Goal: Information Seeking & Learning: Learn about a topic

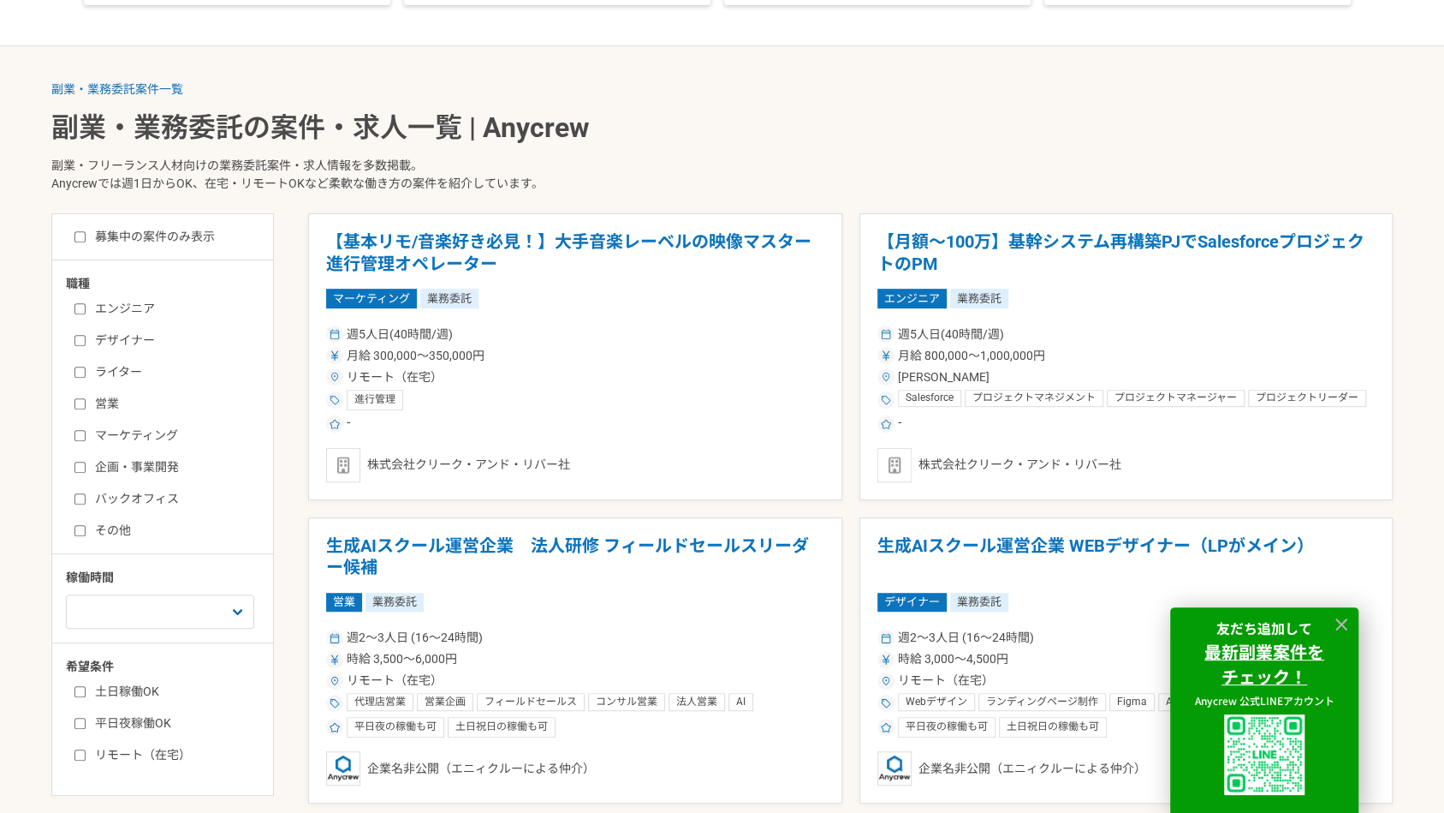
scroll to position [317, 0]
click at [200, 234] on label "募集中の案件のみ表示" at bounding box center [144, 236] width 140 height 18
click at [86, 234] on input "募集中の案件のみ表示" at bounding box center [79, 235] width 11 height 11
checkbox input "true"
click at [161, 616] on select "週1人日（8時間）以下 週2人日（16時間）以下 週3人日（24時間）以下 週4人日（32時間）以下 週5人日（40時間）以下" at bounding box center [160, 610] width 188 height 34
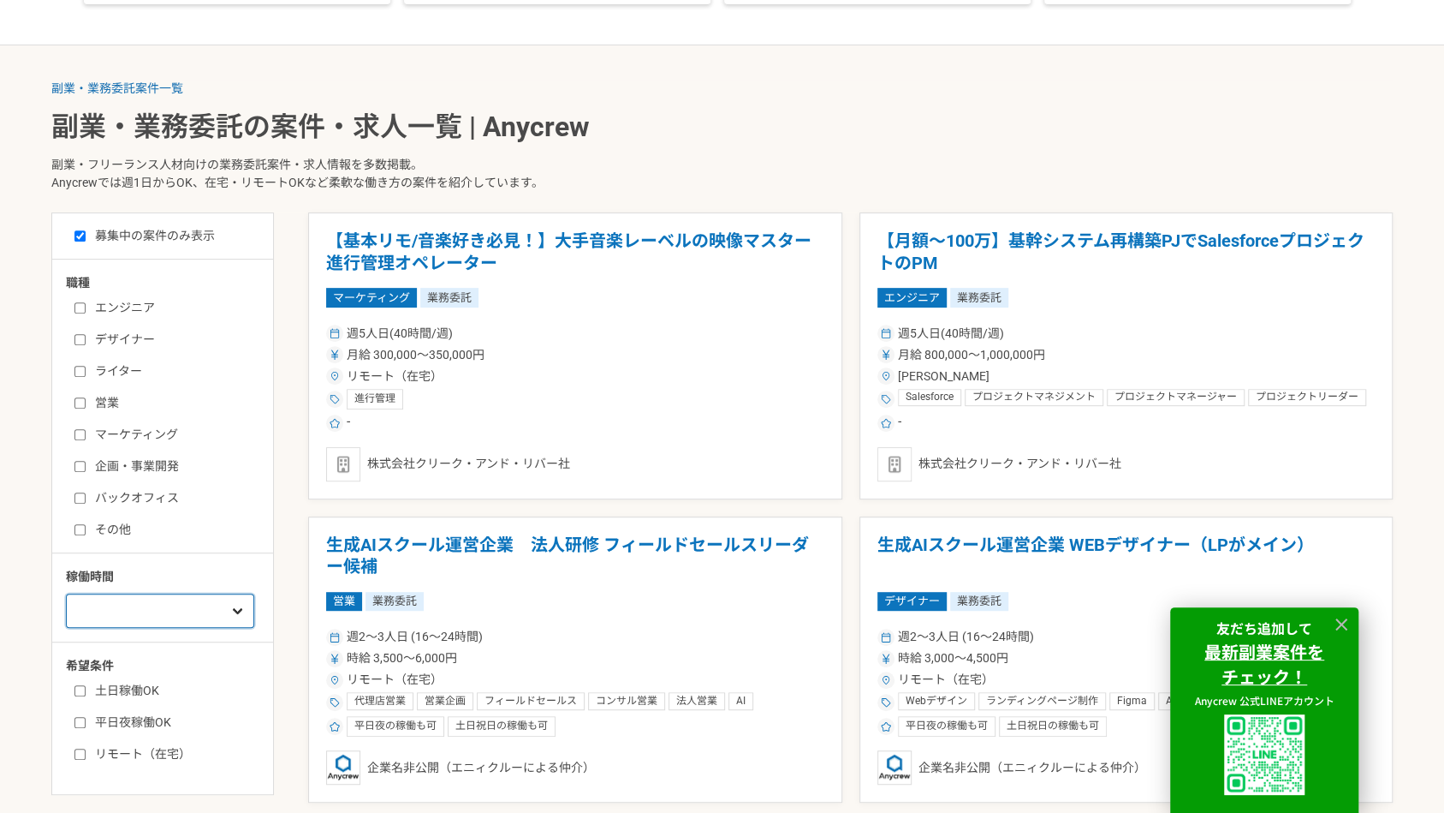
click at [161, 616] on select "週1人日（8時間）以下 週2人日（16時間）以下 週3人日（24時間）以下 週4人日（32時間）以下 週5人日（40時間）以下" at bounding box center [160, 610] width 188 height 34
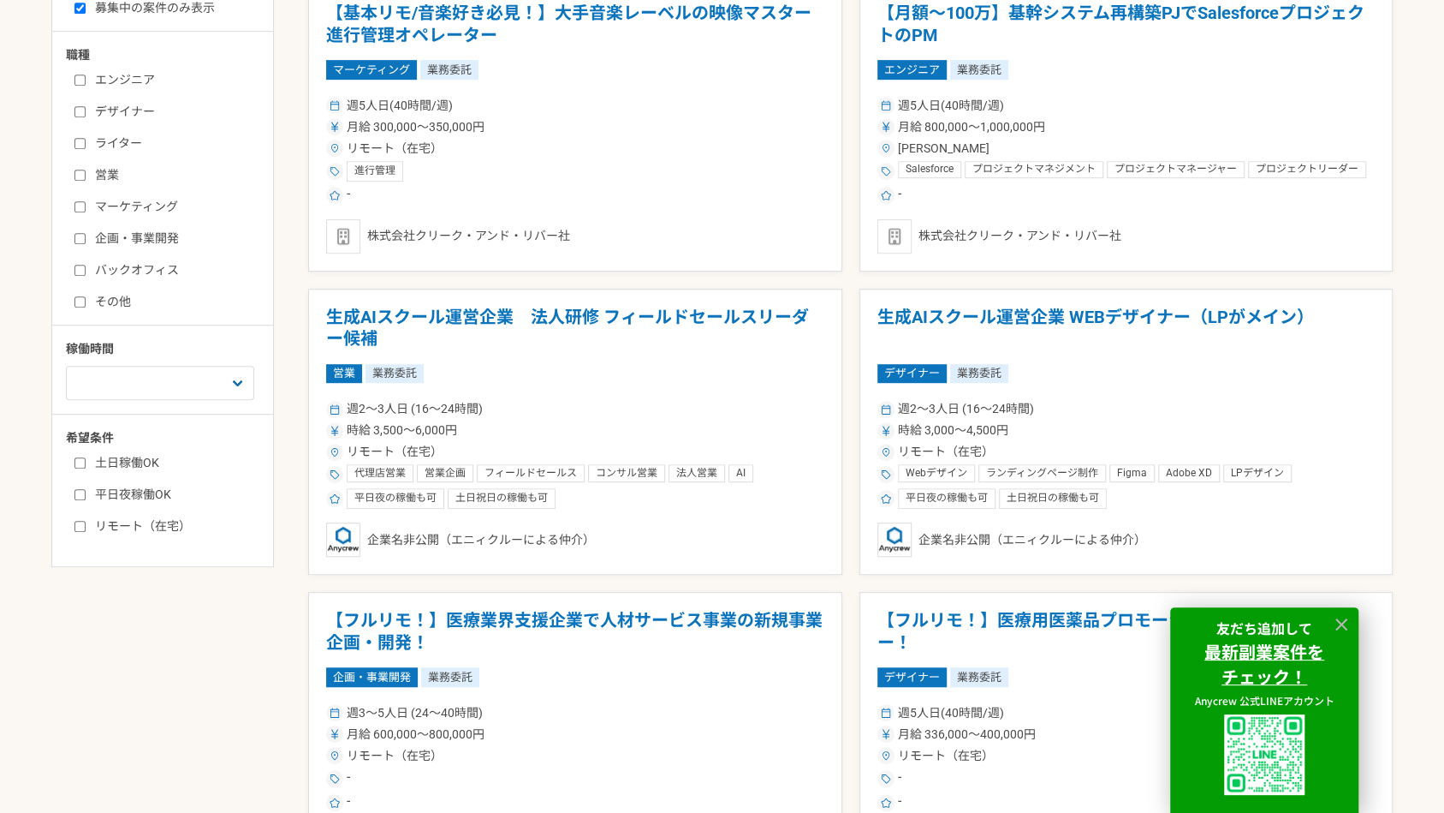
scroll to position [549, 0]
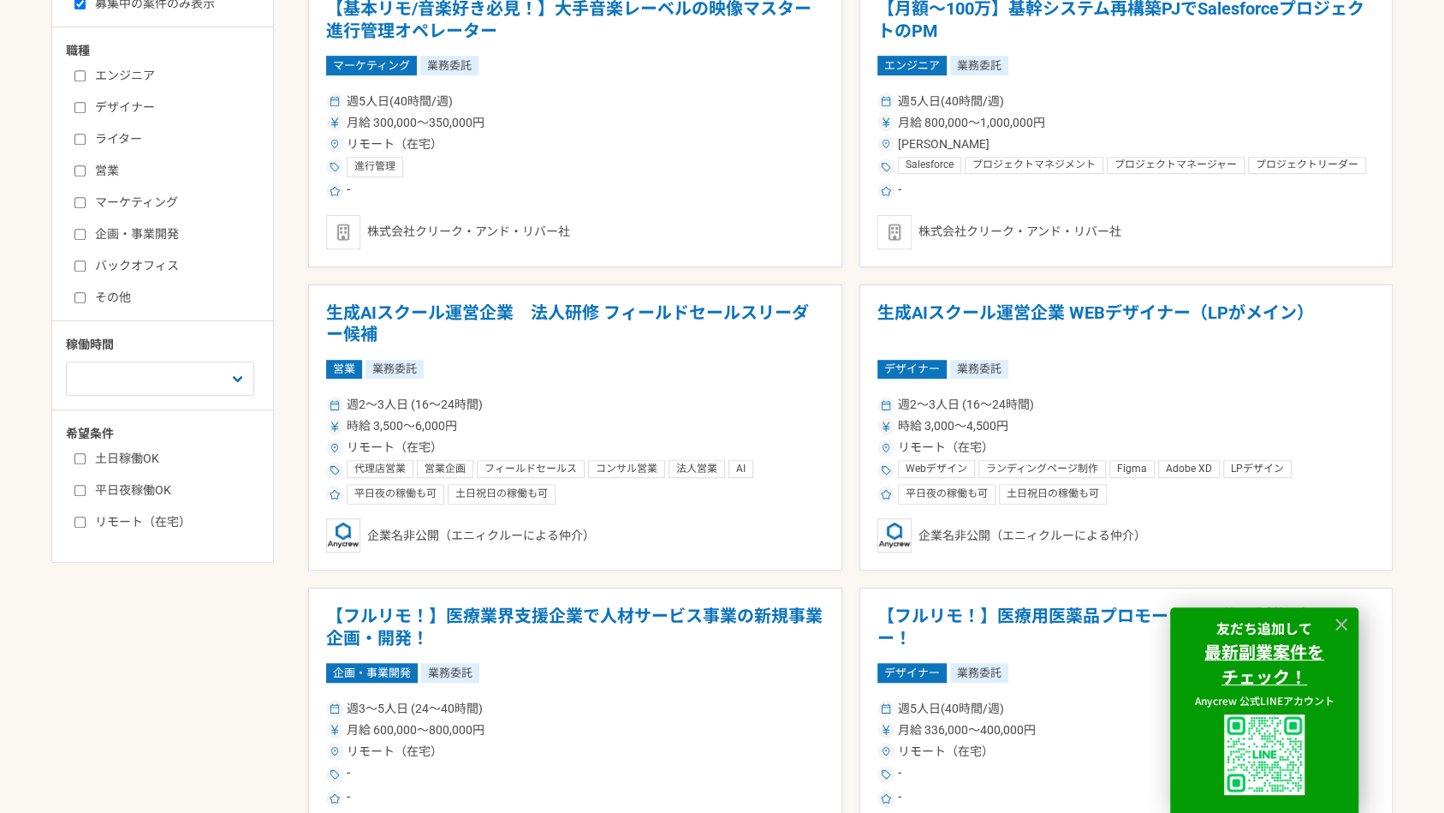
click at [105, 134] on label "ライター" at bounding box center [172, 139] width 197 height 18
click at [86, 134] on input "ライター" at bounding box center [79, 139] width 11 height 11
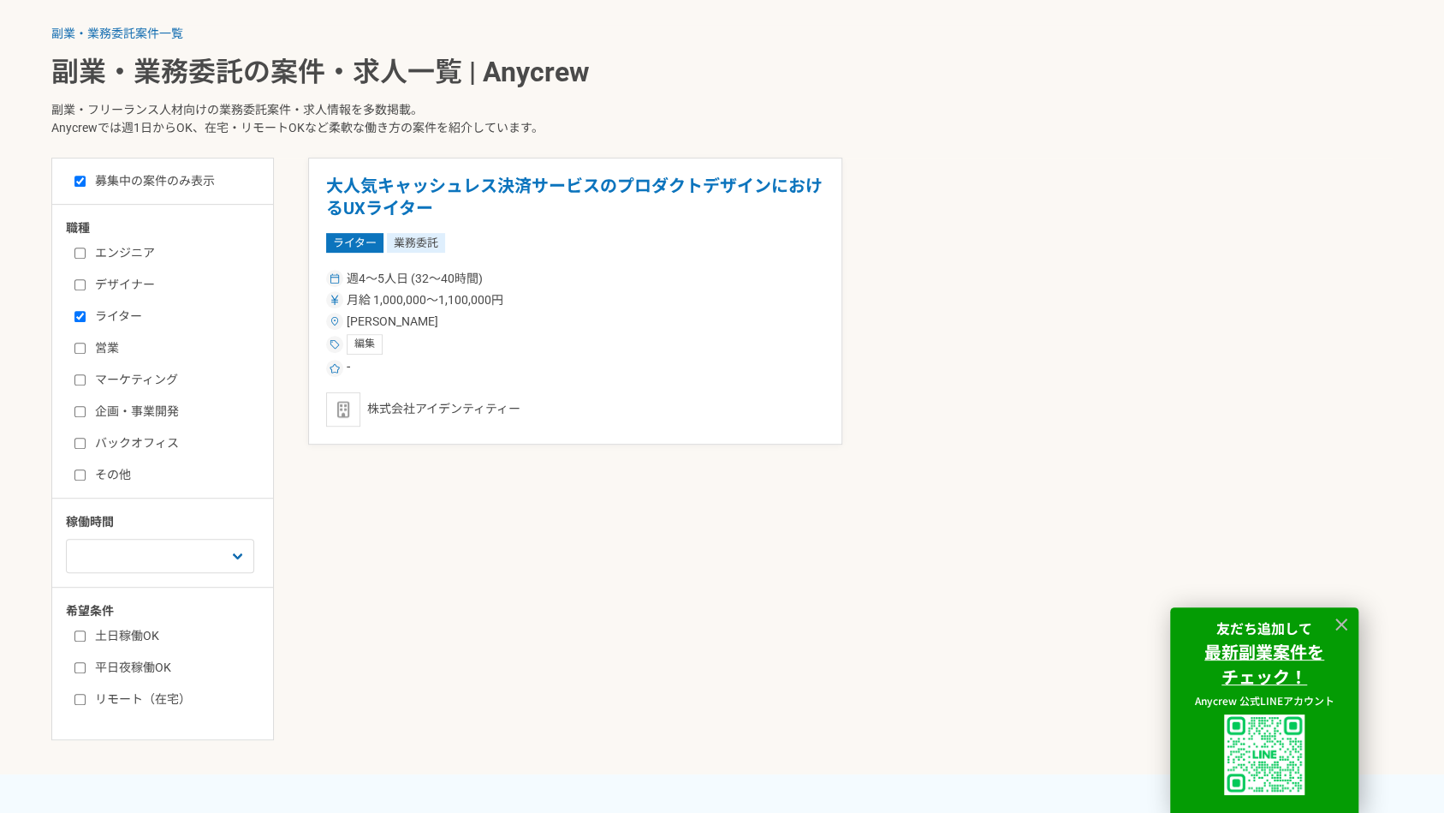
scroll to position [325, 0]
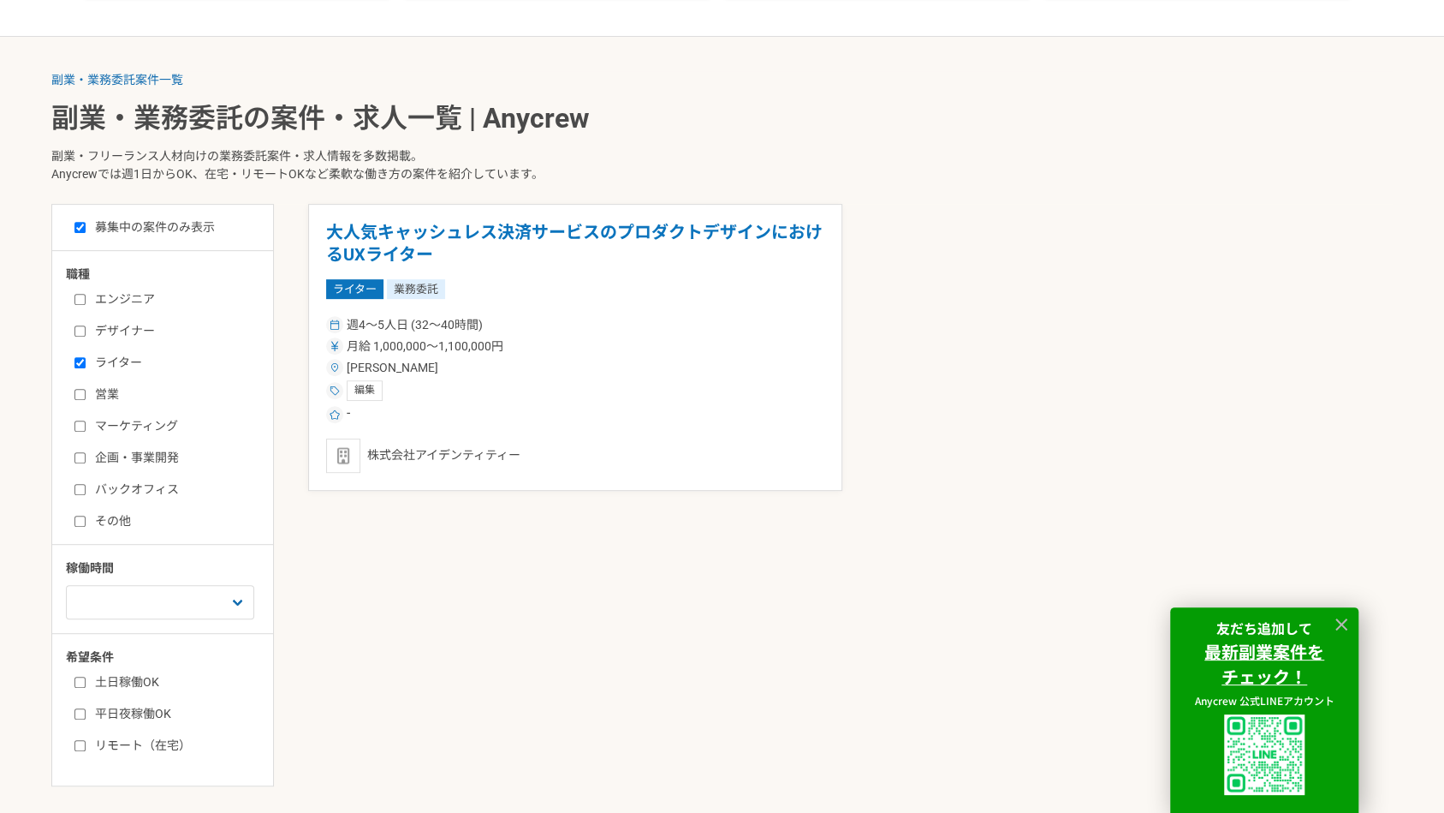
click at [120, 351] on div "エンジニア デザイナー ライター 営業 マーケティング 企画・事業開発 バックオフィス その他" at bounding box center [168, 407] width 205 height 245
click at [119, 360] on label "ライター" at bounding box center [172, 363] width 197 height 18
click at [86, 360] on input "ライター" at bounding box center [79, 362] width 11 height 11
checkbox input "false"
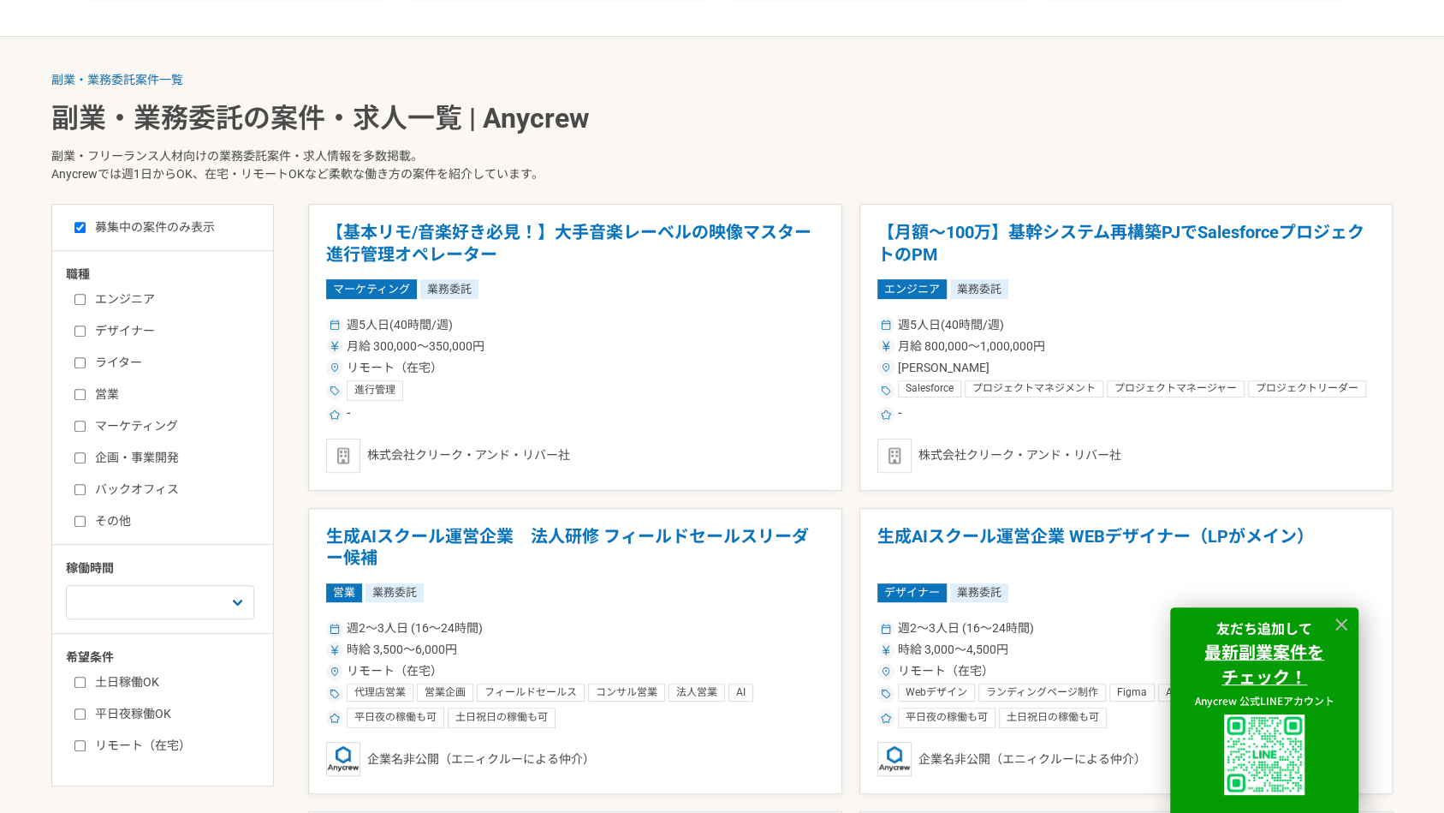
click at [104, 397] on label "営業" at bounding box center [172, 394] width 197 height 18
click at [86, 397] on input "営業" at bounding box center [79, 394] width 11 height 11
checkbox input "true"
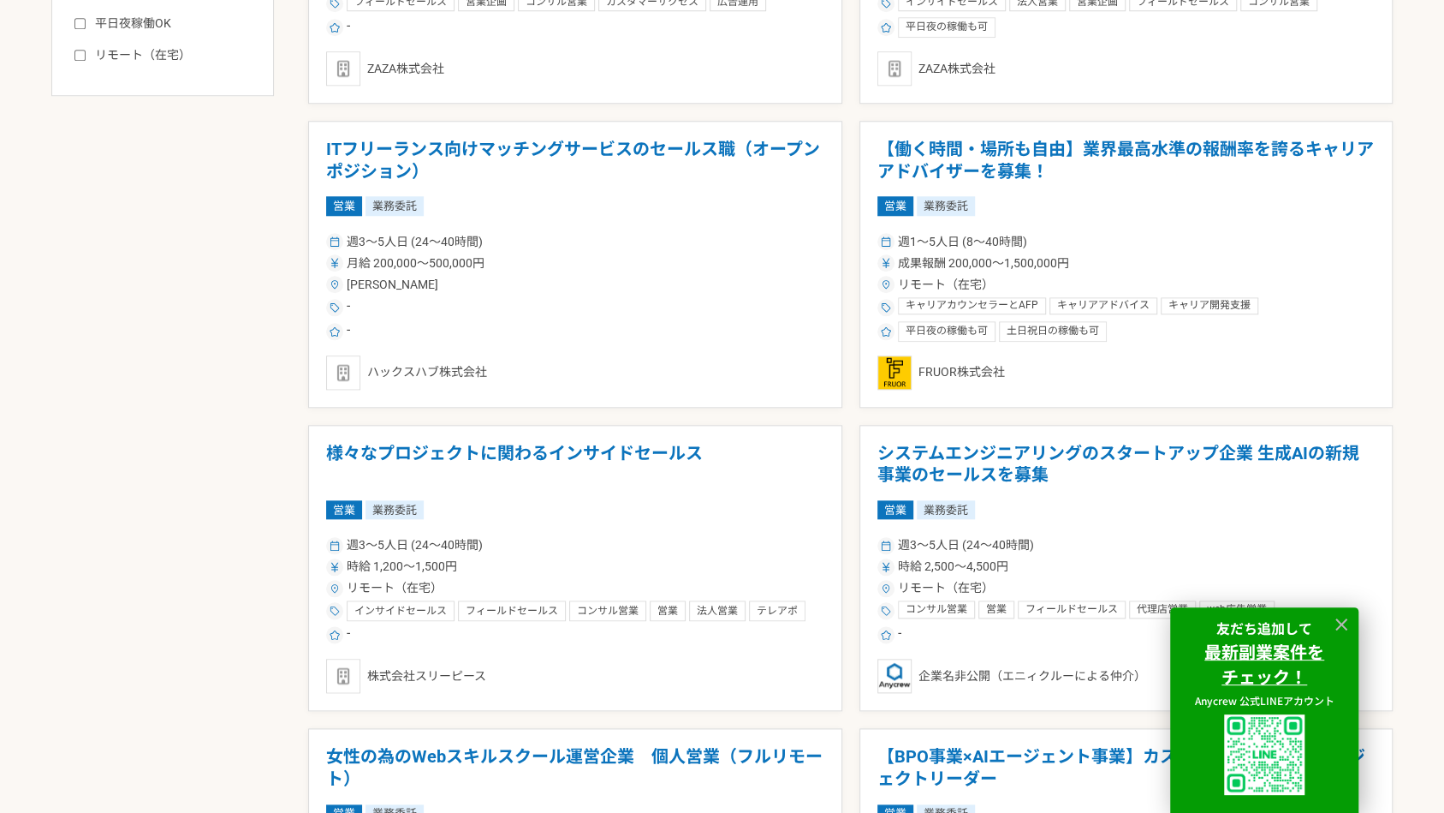
scroll to position [1017, 0]
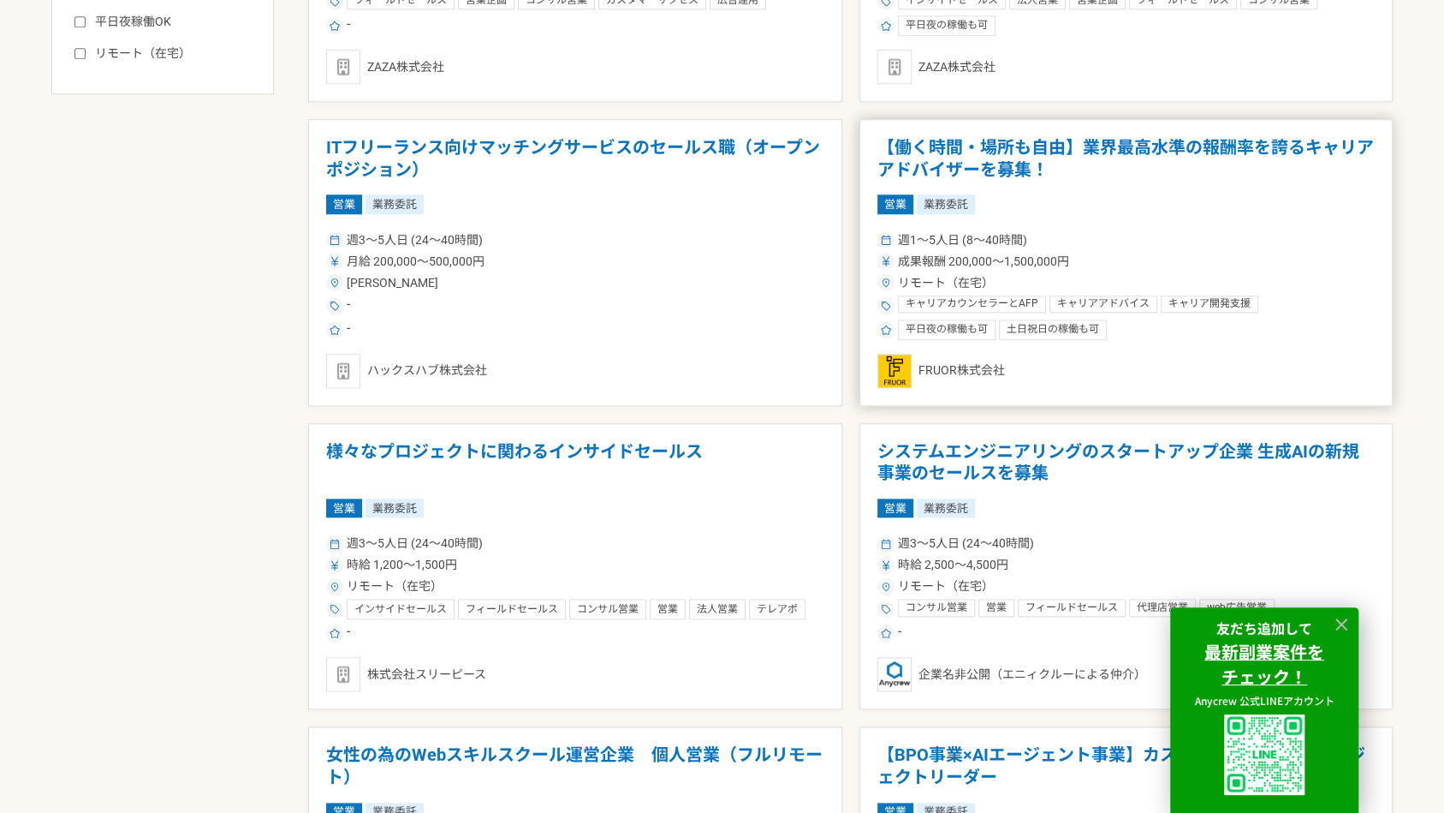
click at [1144, 134] on article "【働く時間・場所も自由】業界最高水準の報酬率を誇るキャリアアドバイザーを募集！ 営業 業務委託 週1〜5人日 (8〜40時間) 成果報酬 200,000〜1,…" at bounding box center [1127, 262] width 534 height 287
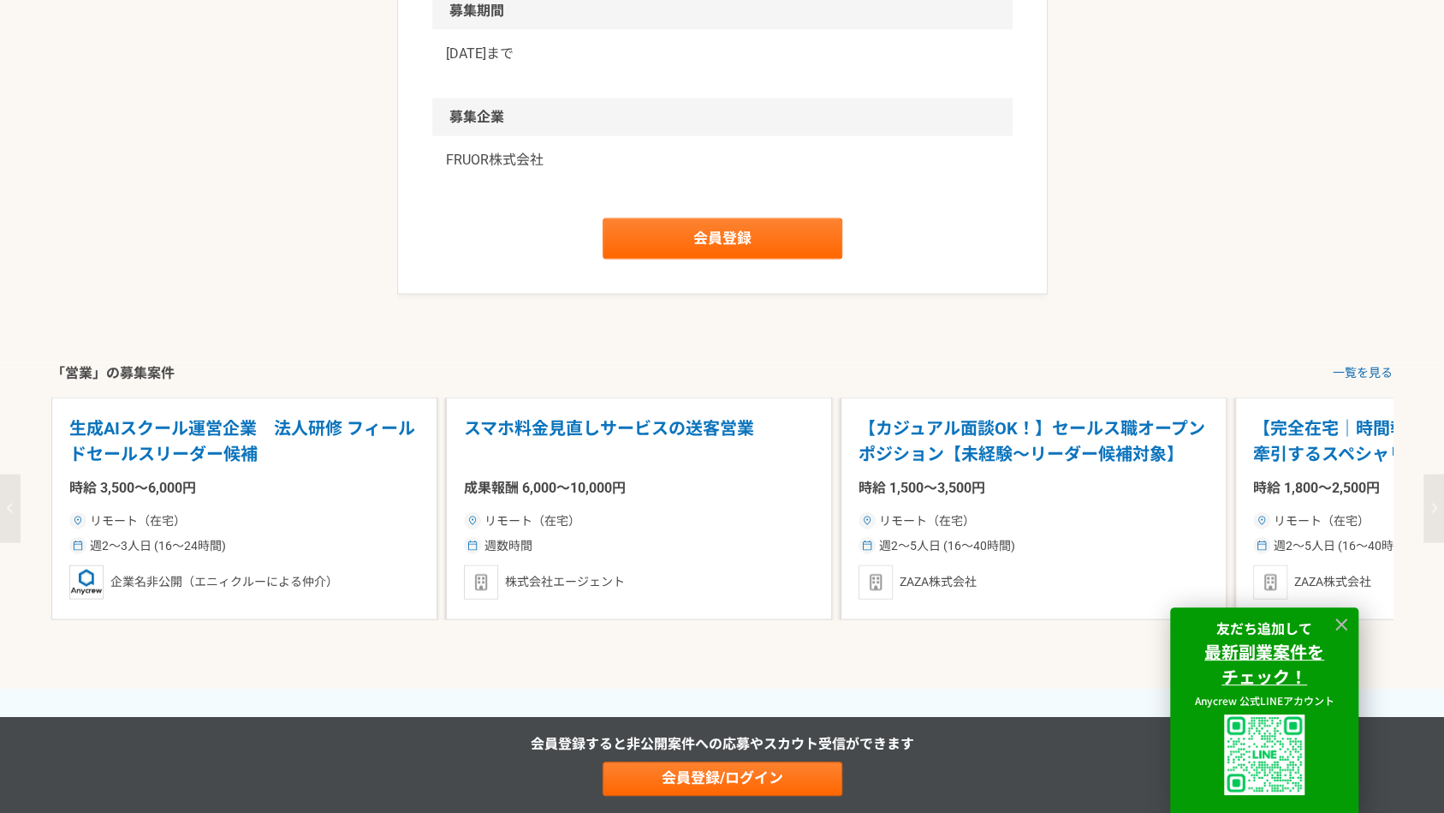
scroll to position [2228, 0]
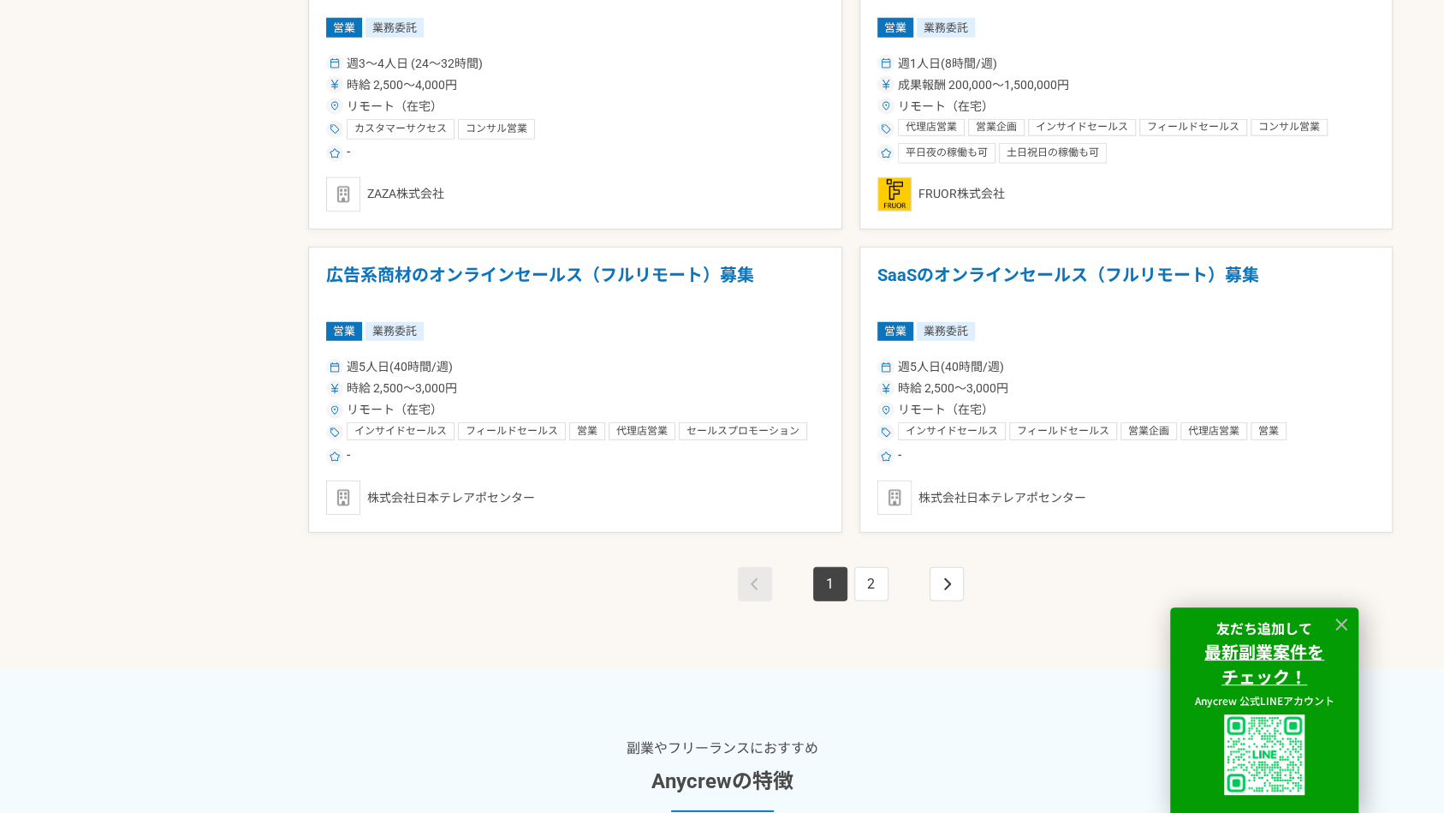
scroll to position [3018, 0]
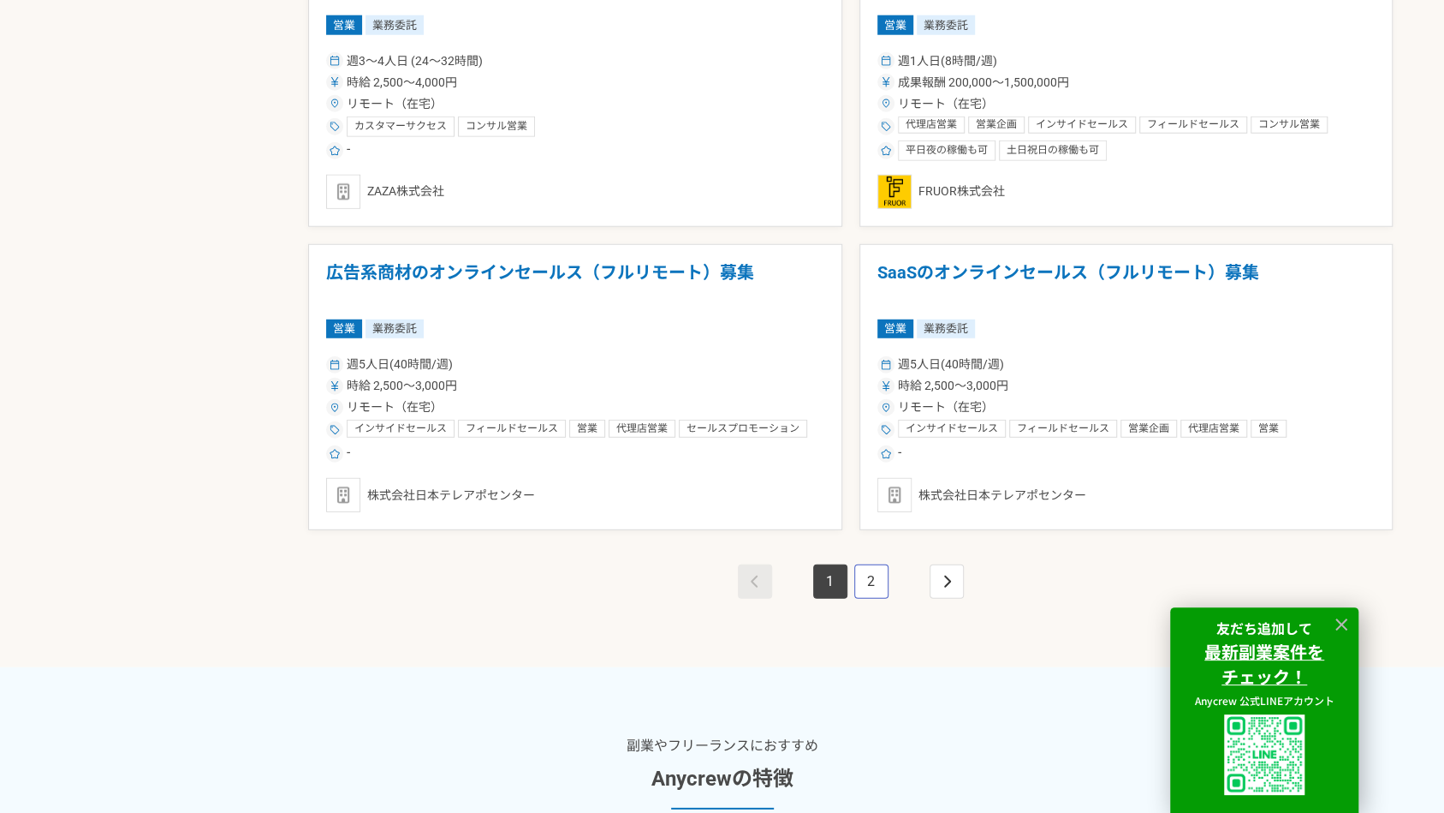
click at [881, 572] on link "2" at bounding box center [872, 581] width 34 height 34
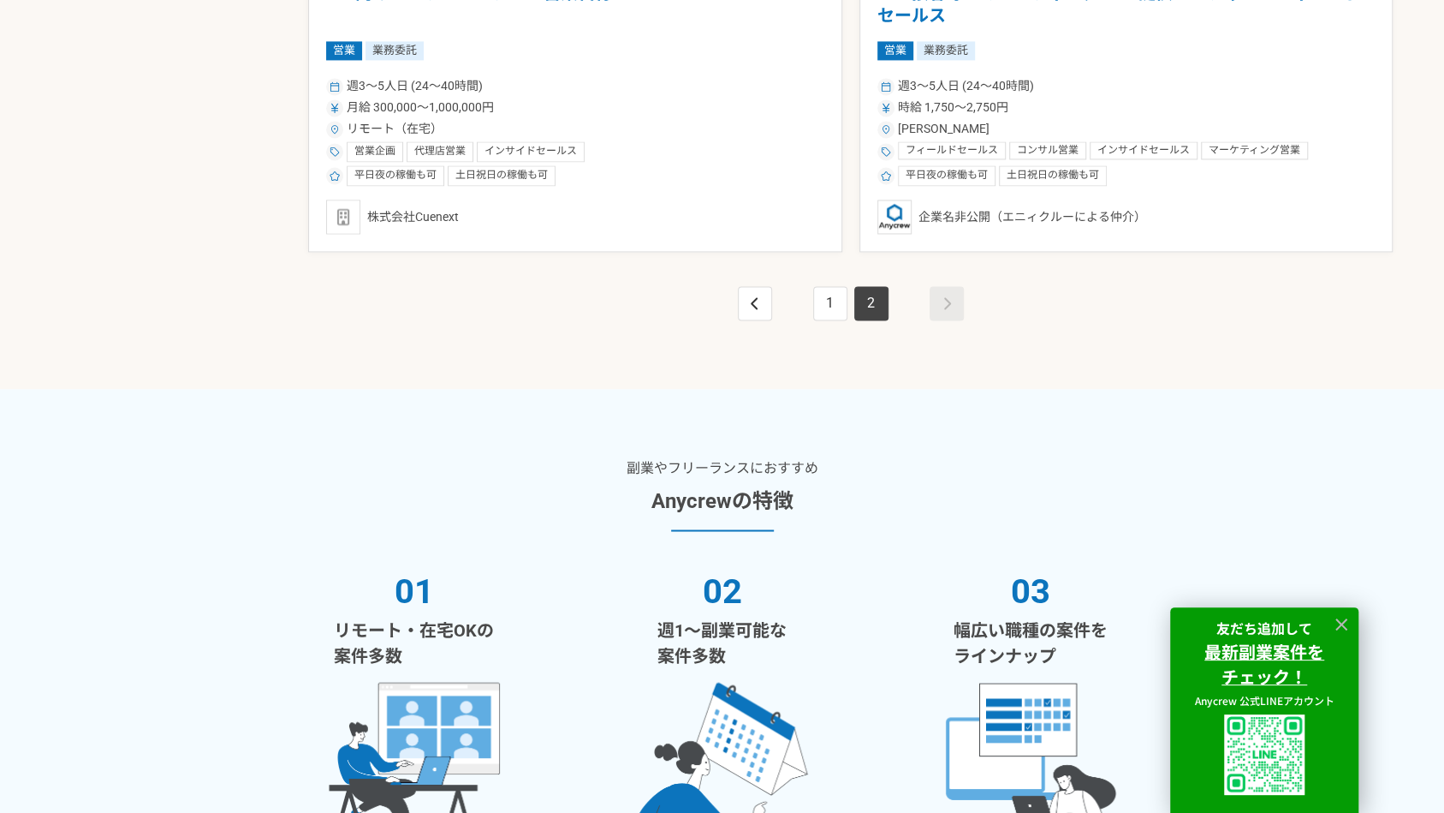
scroll to position [1677, 0]
